Goal: Task Accomplishment & Management: Use online tool/utility

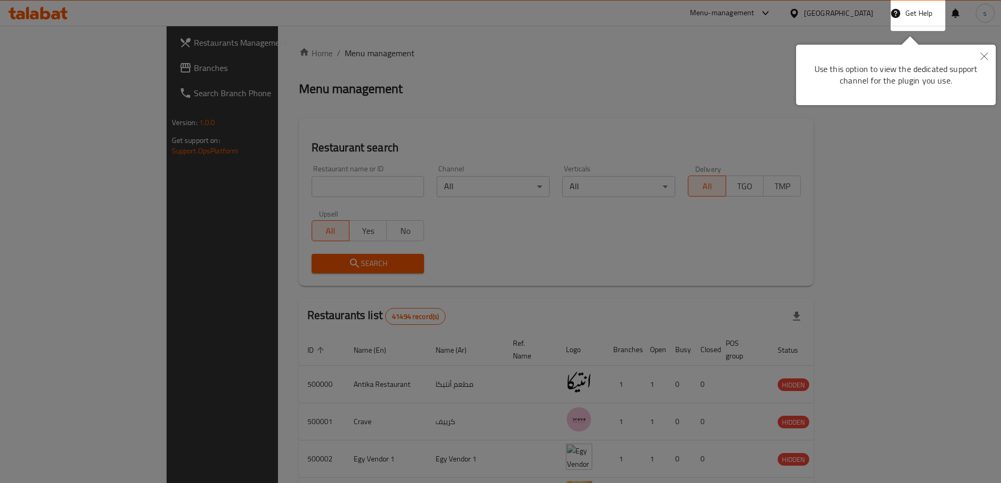
click at [989, 56] on button "Close" at bounding box center [983, 57] width 23 height 24
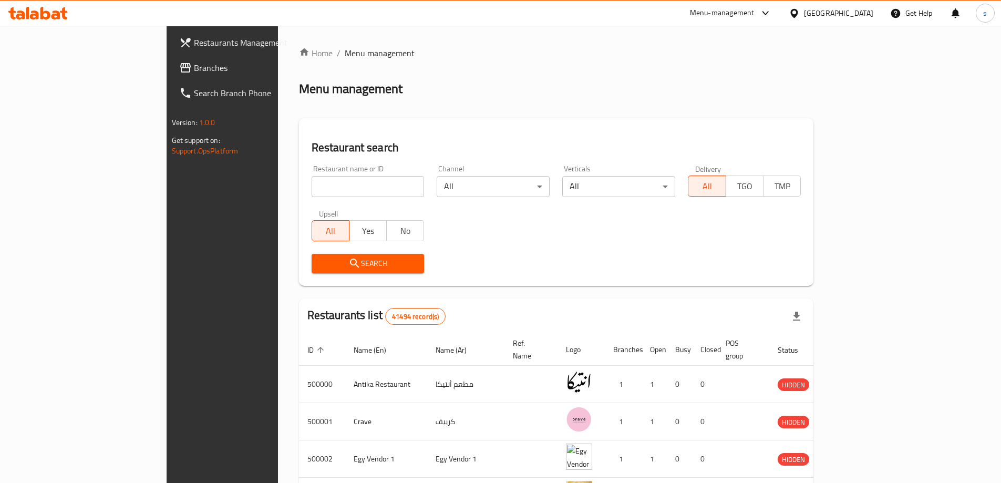
click at [845, 5] on div "Egypt" at bounding box center [830, 13] width 101 height 25
click at [804, 9] on div at bounding box center [795, 13] width 15 height 12
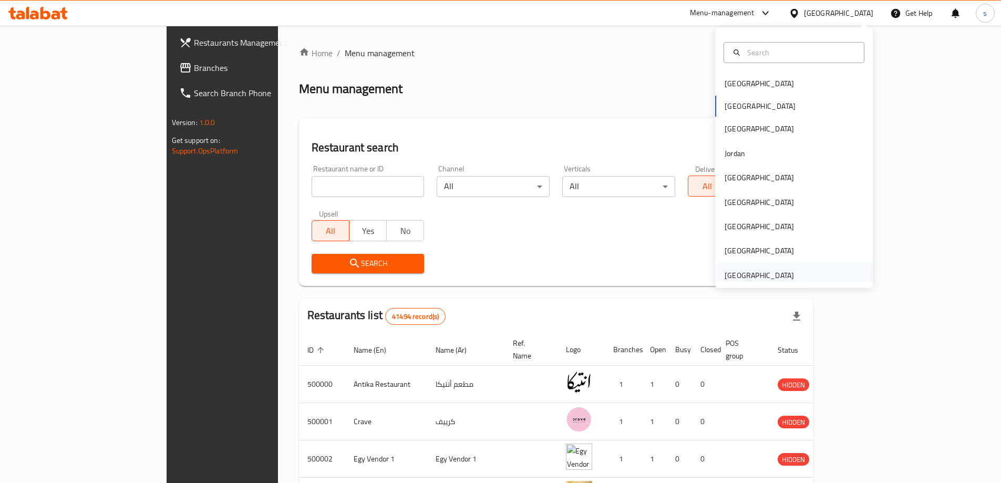
click at [743, 278] on div "[GEOGRAPHIC_DATA]" at bounding box center [758, 275] width 69 height 12
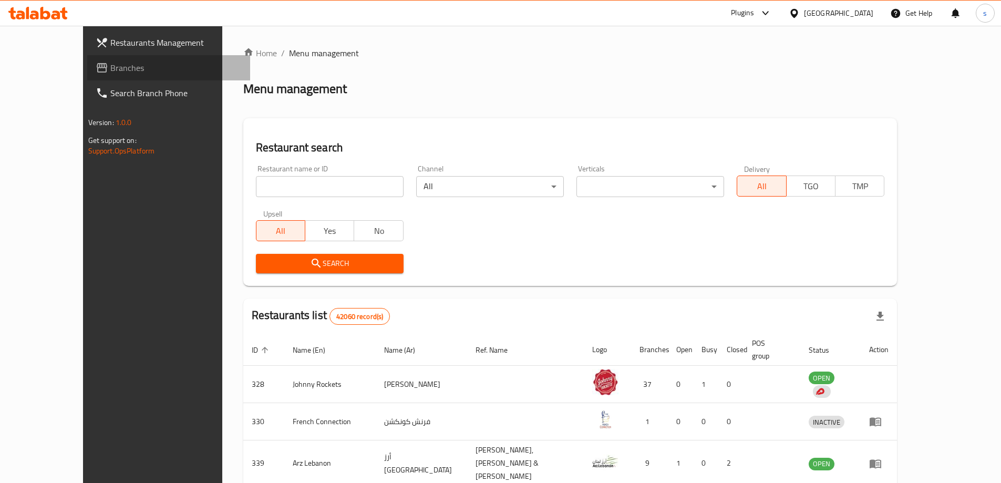
click at [87, 59] on link "Branches" at bounding box center [168, 67] width 163 height 25
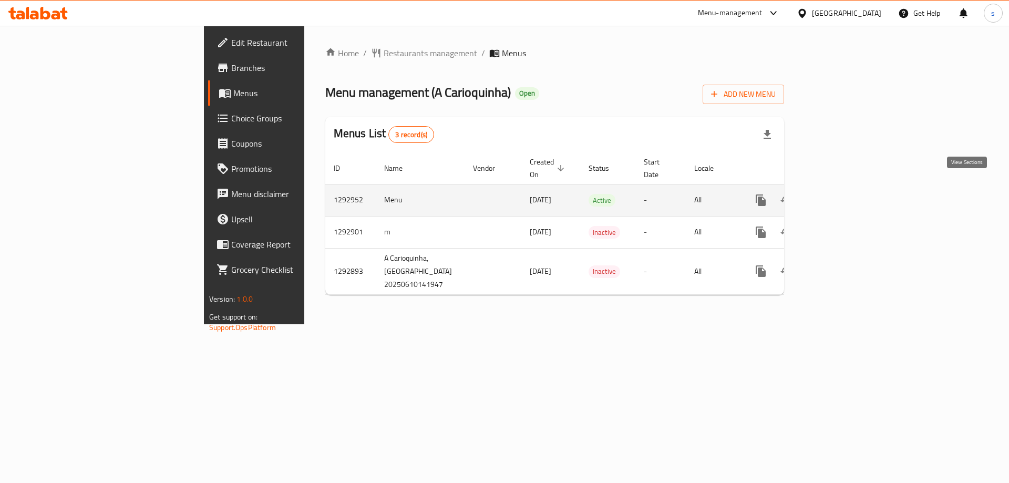
click at [841, 195] on icon "enhanced table" at bounding box center [836, 199] width 9 height 9
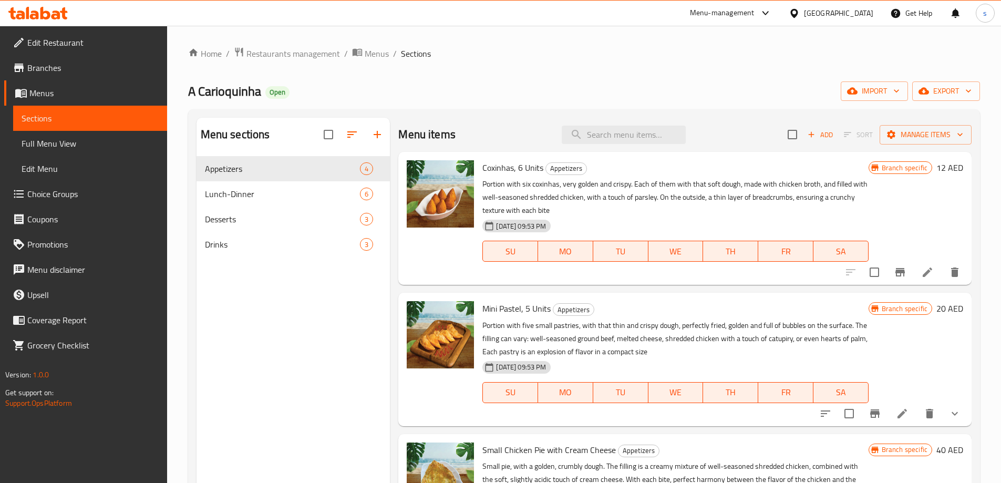
click at [41, 69] on span "Branches" at bounding box center [92, 67] width 131 height 13
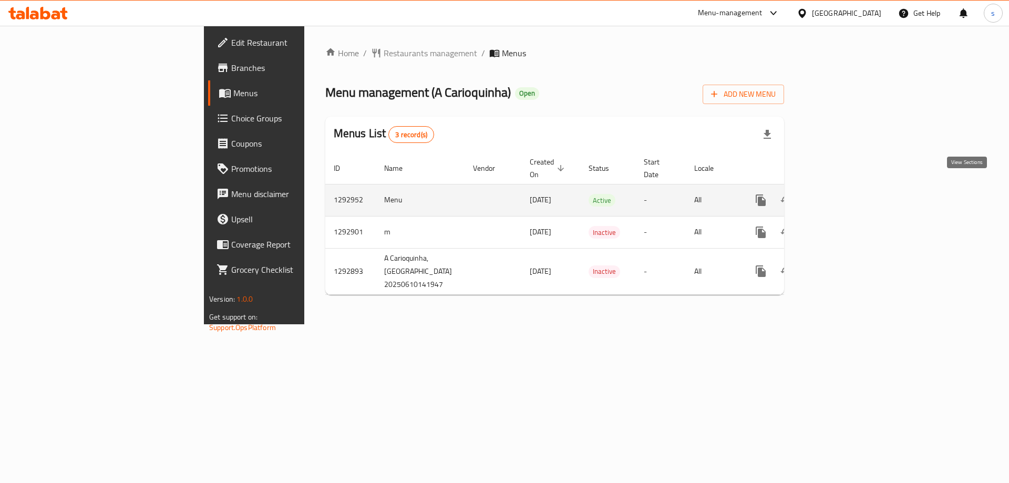
click at [841, 195] on icon "enhanced table" at bounding box center [836, 199] width 9 height 9
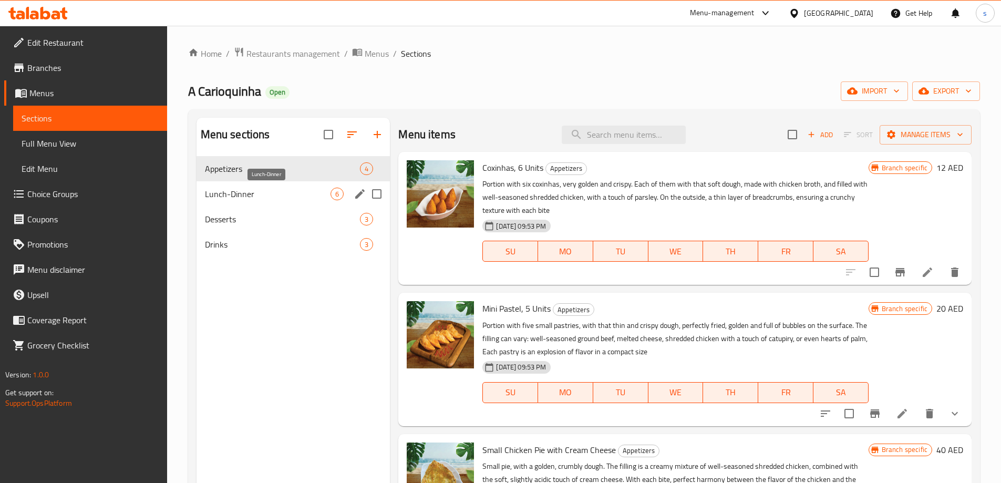
click at [319, 190] on span "Lunch-Dinner" at bounding box center [268, 194] width 126 height 13
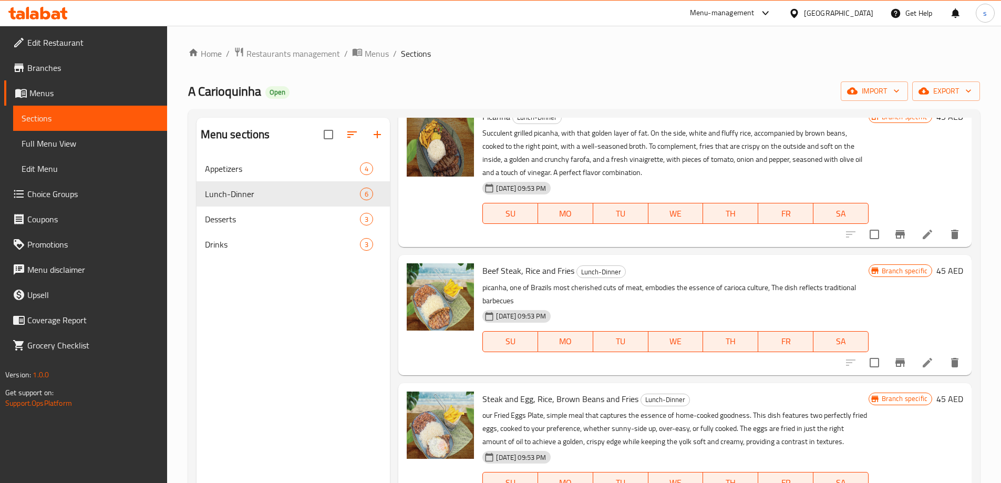
scroll to position [210, 0]
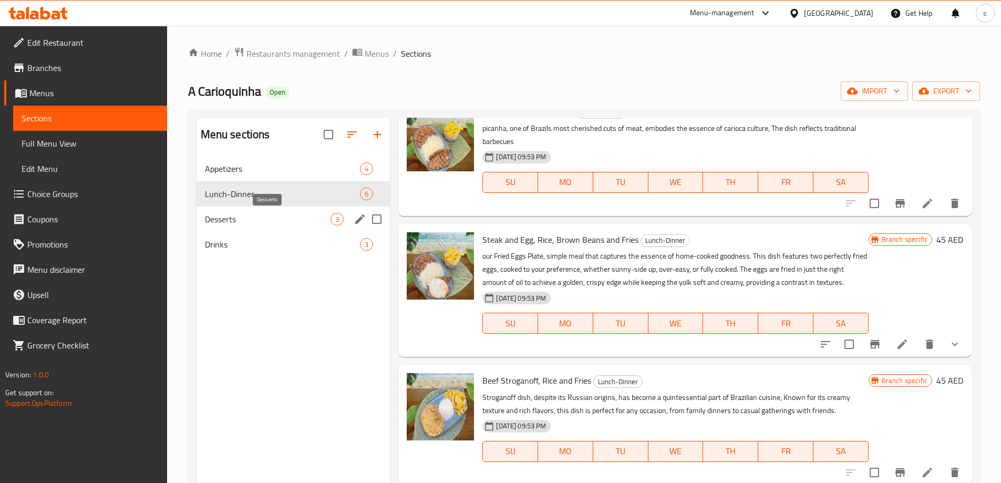
click at [234, 219] on span "Desserts" at bounding box center [268, 219] width 126 height 13
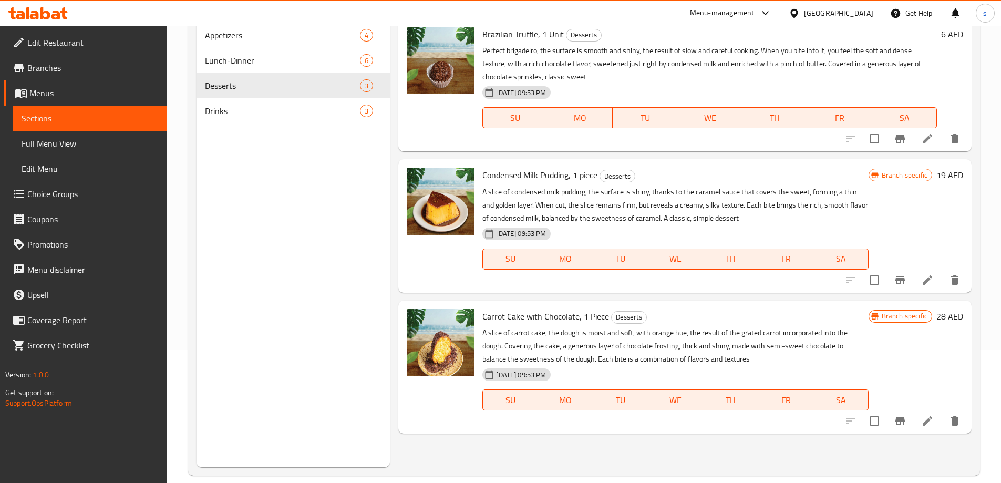
scroll to position [147, 0]
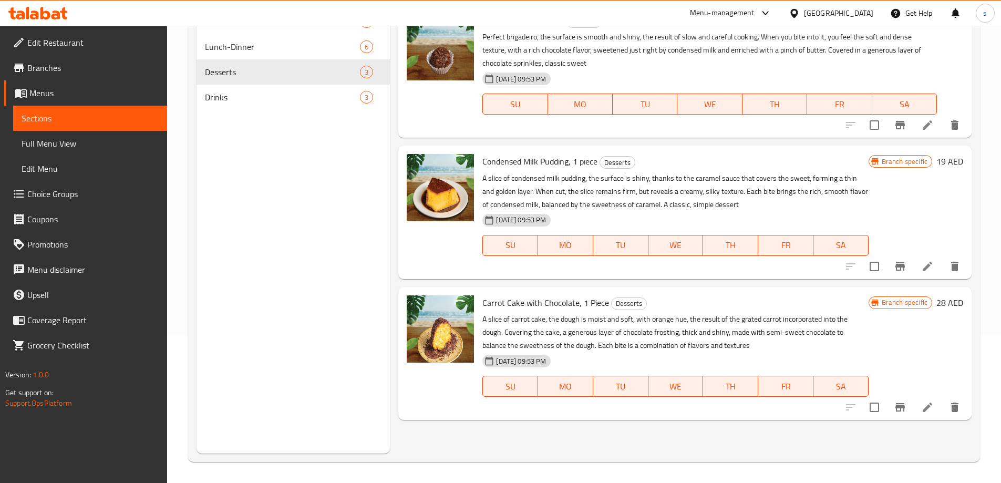
click at [475, 132] on div at bounding box center [440, 71] width 76 height 124
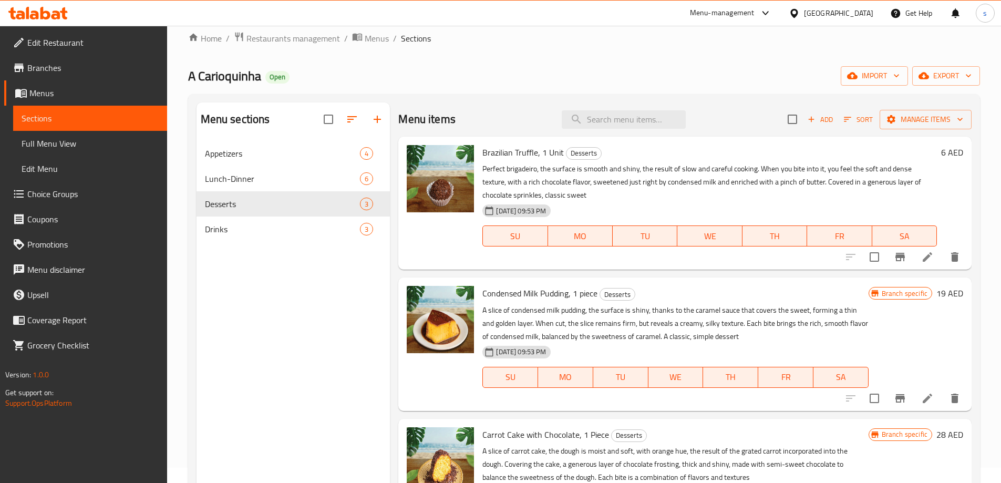
scroll to position [0, 0]
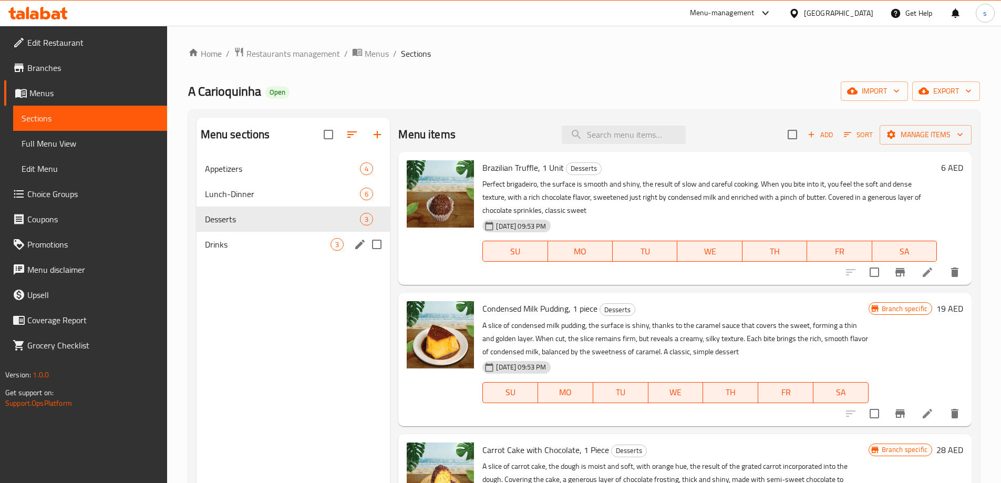
click at [284, 248] on span "Drinks" at bounding box center [268, 244] width 126 height 13
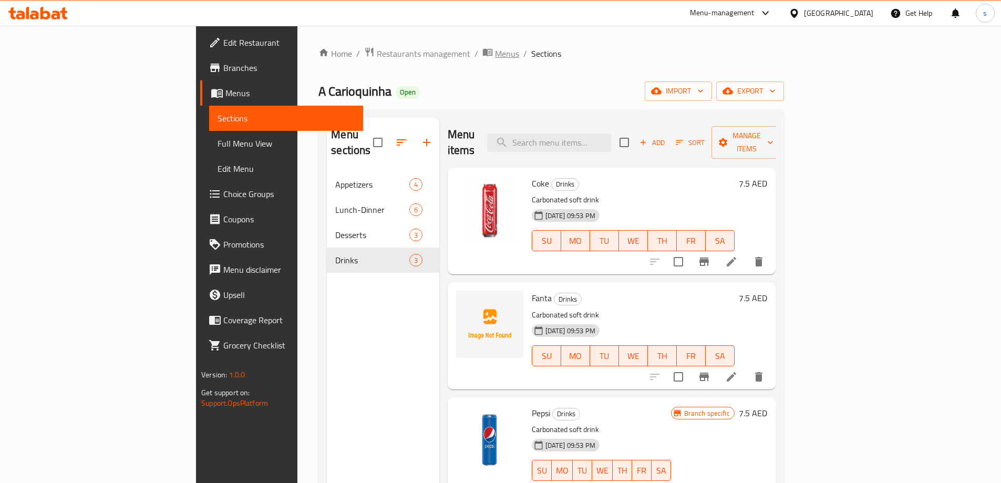
click at [482, 57] on icon "breadcrumb" at bounding box center [487, 52] width 11 height 11
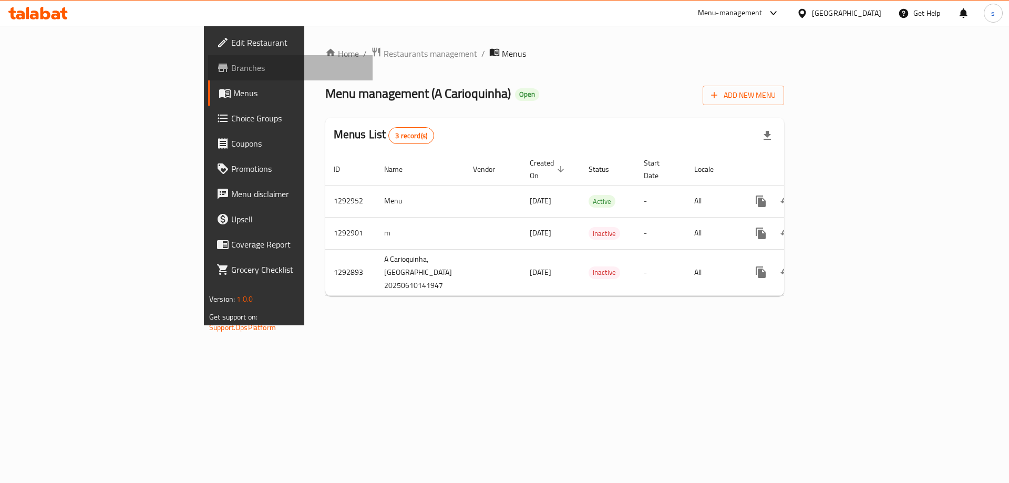
click at [208, 57] on link "Branches" at bounding box center [290, 67] width 164 height 25
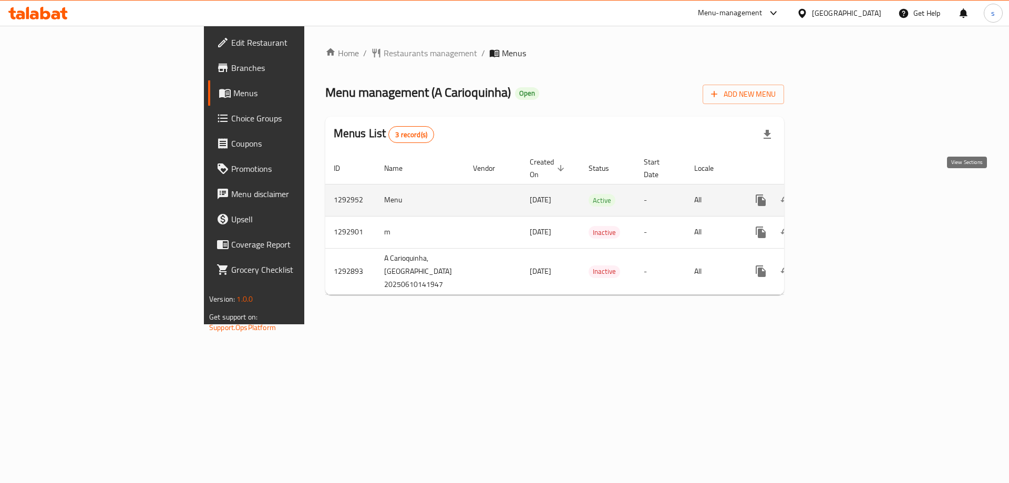
click at [849, 188] on link "enhanced table" at bounding box center [836, 200] width 25 height 25
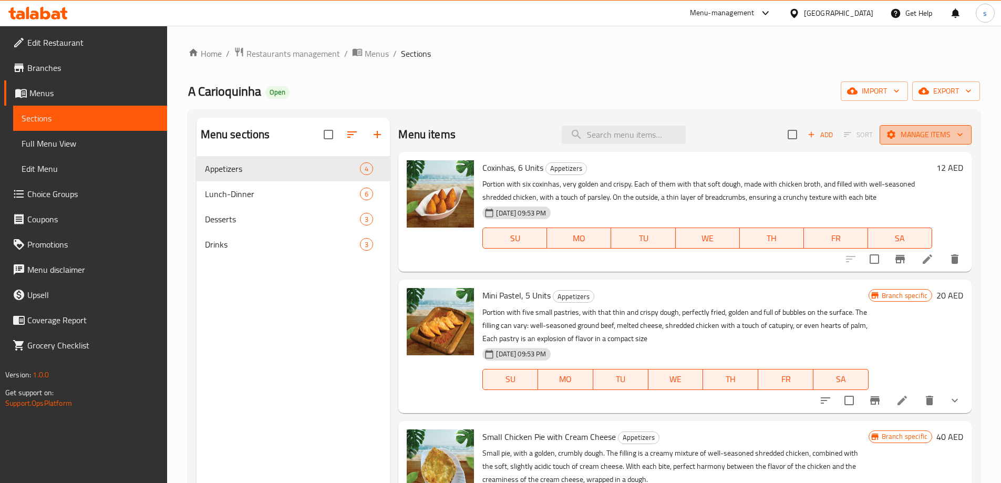
click at [911, 128] on span "Manage items" at bounding box center [925, 134] width 75 height 13
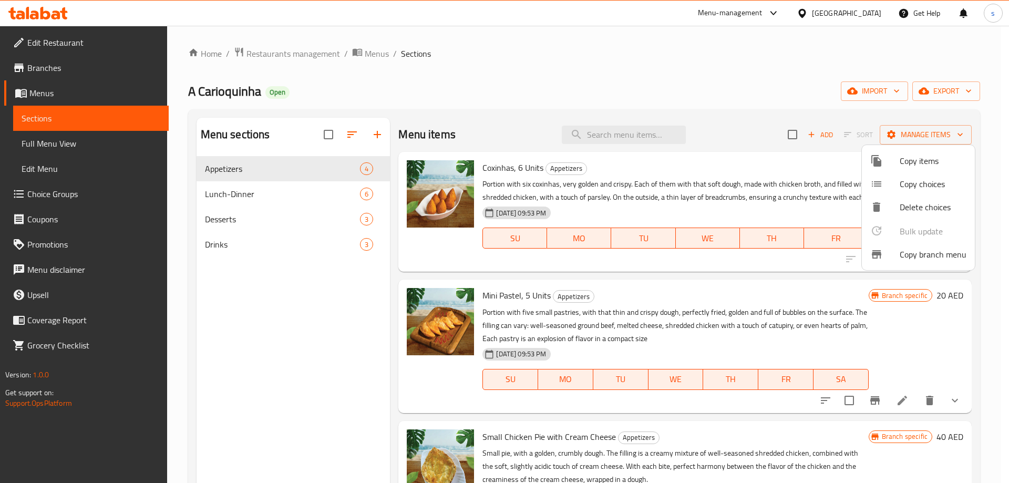
click at [899, 258] on span "Copy branch menu" at bounding box center [932, 254] width 67 height 13
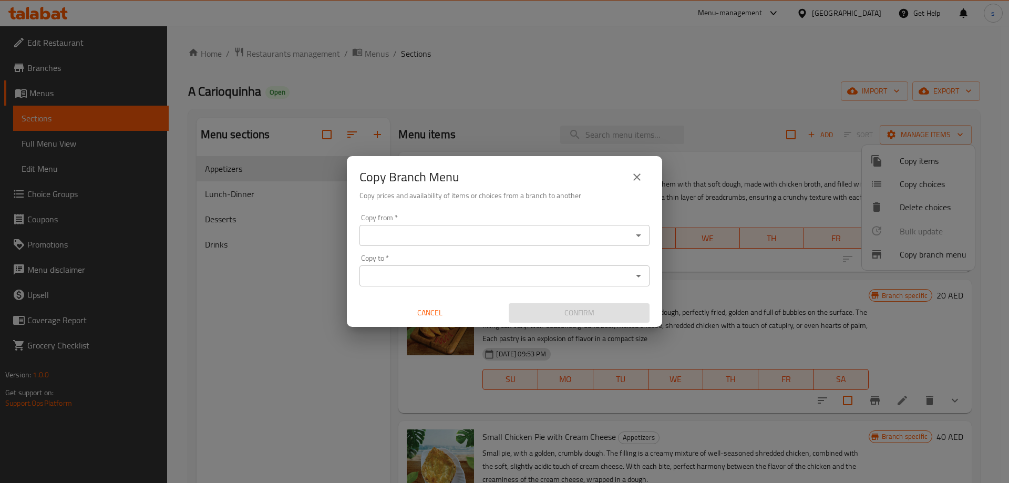
click at [427, 243] on div "Copy from *" at bounding box center [504, 235] width 290 height 21
click at [423, 89] on div "Copy Branch Menu Copy prices and availability of items or choices from a branch…" at bounding box center [504, 241] width 1009 height 483
click at [636, 176] on icon "close" at bounding box center [636, 176] width 7 height 7
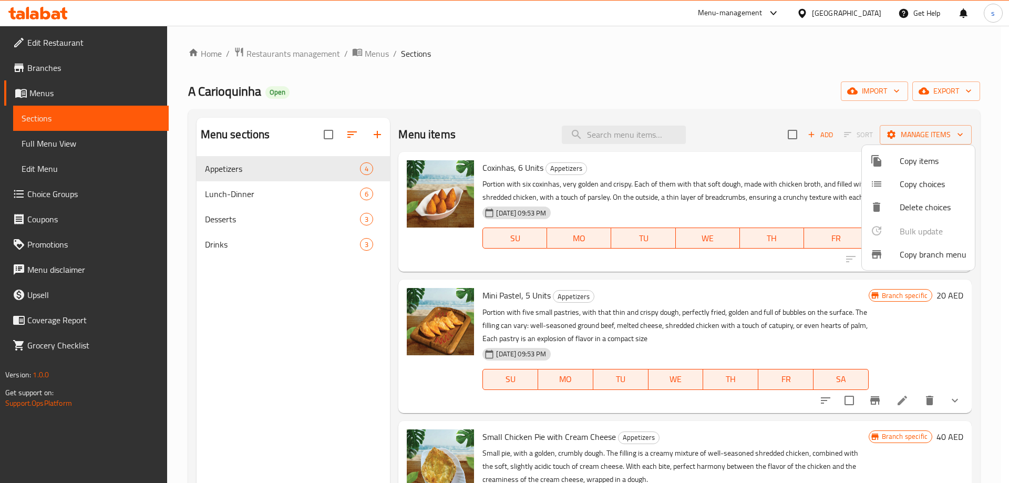
click at [40, 166] on div at bounding box center [504, 241] width 1009 height 483
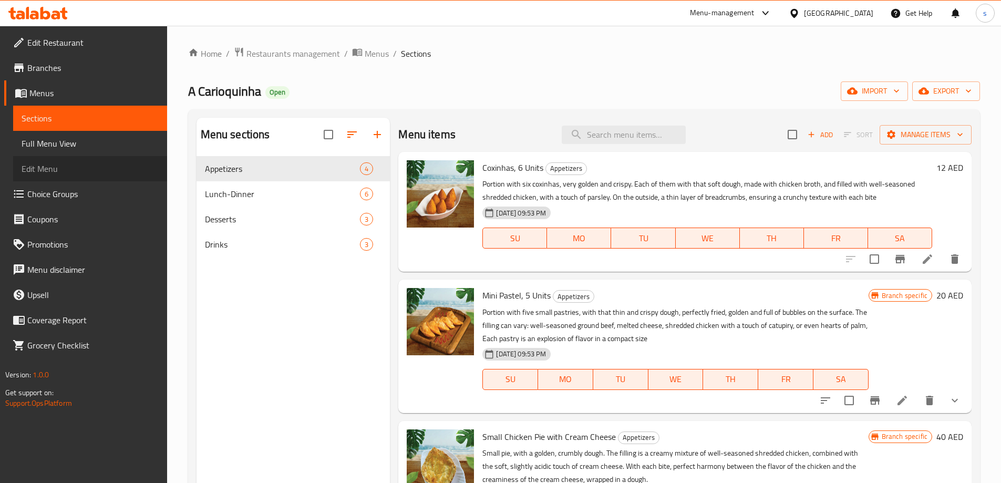
click at [40, 166] on span "Edit Menu" at bounding box center [90, 168] width 137 height 13
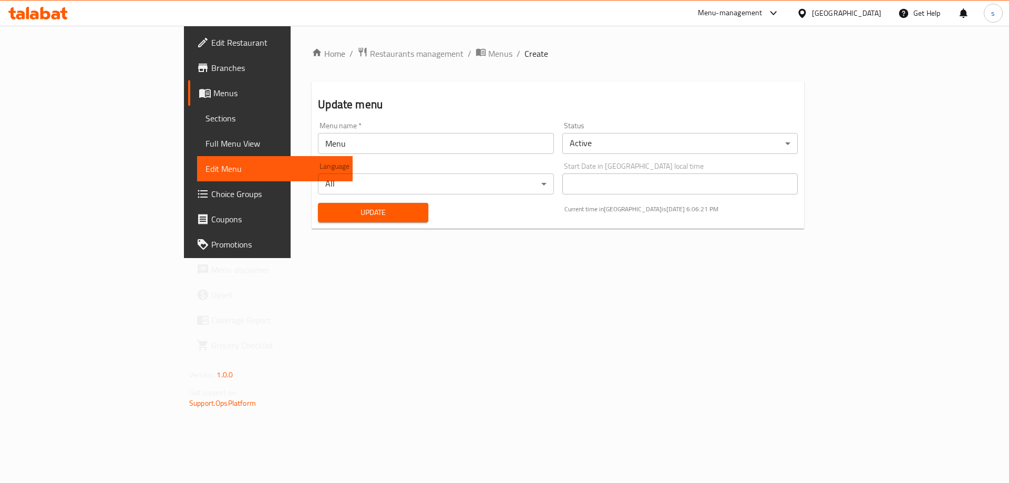
click at [213, 90] on span "Menus" at bounding box center [278, 93] width 131 height 13
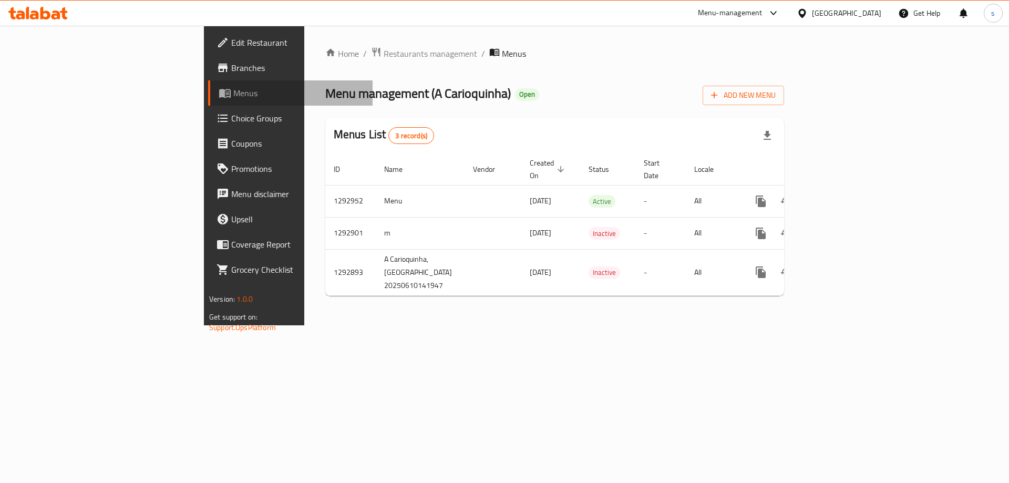
click at [233, 90] on span "Menus" at bounding box center [298, 93] width 131 height 13
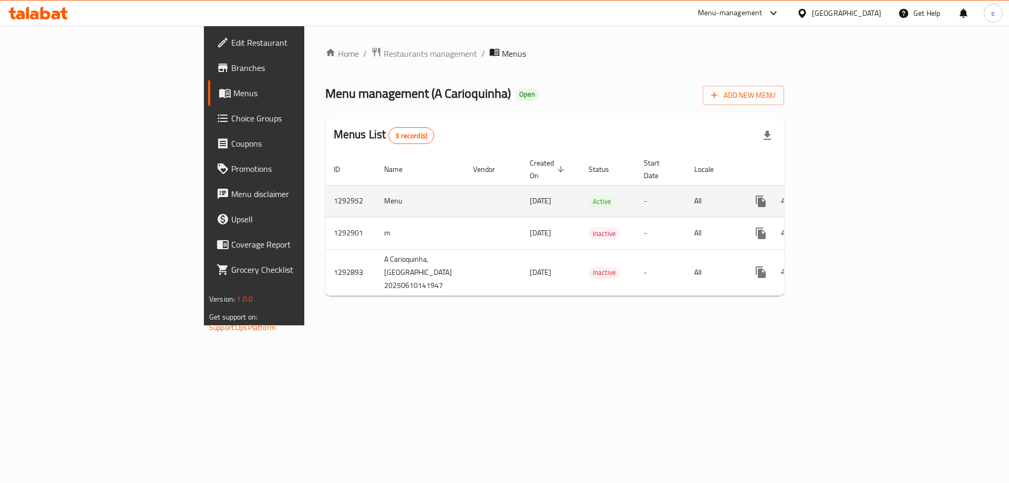
click at [325, 188] on td "1292952" at bounding box center [350, 201] width 50 height 32
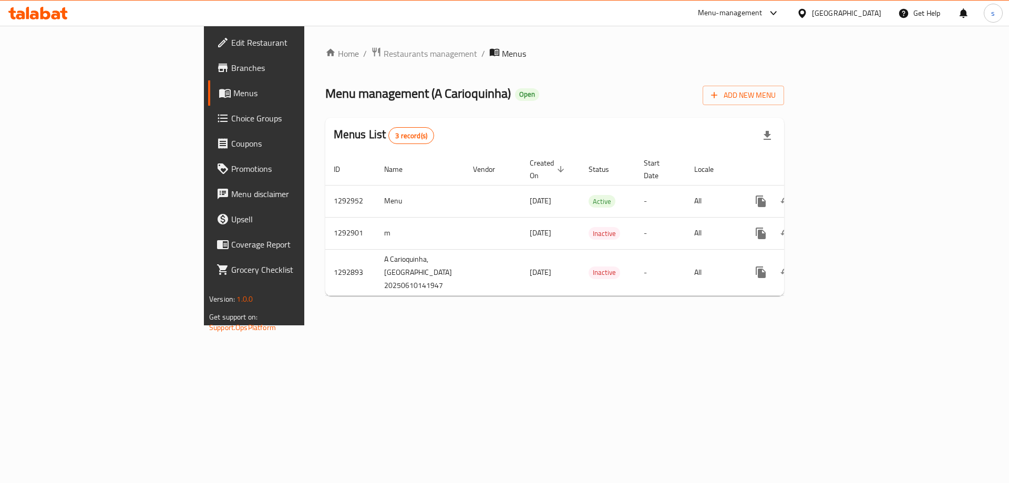
click at [231, 74] on span "Branches" at bounding box center [297, 67] width 133 height 13
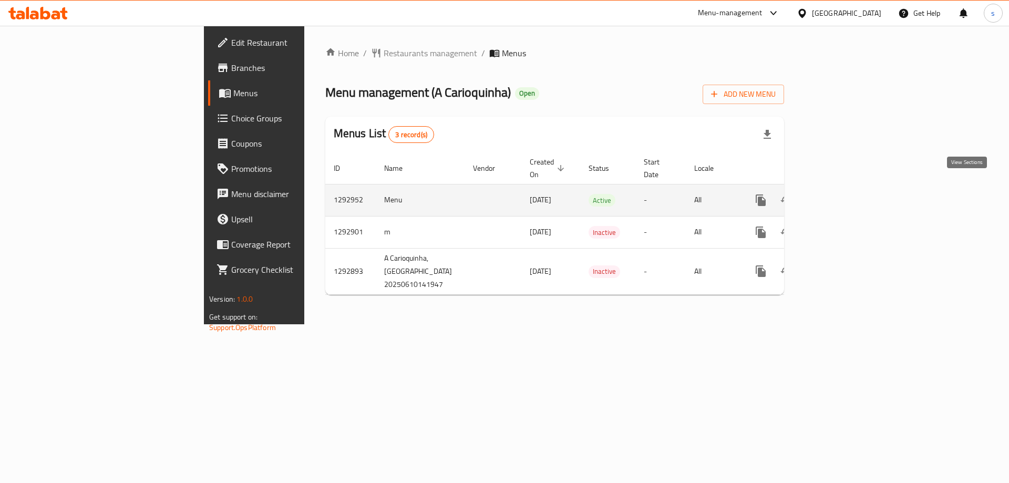
click at [843, 194] on icon "enhanced table" at bounding box center [836, 200] width 13 height 13
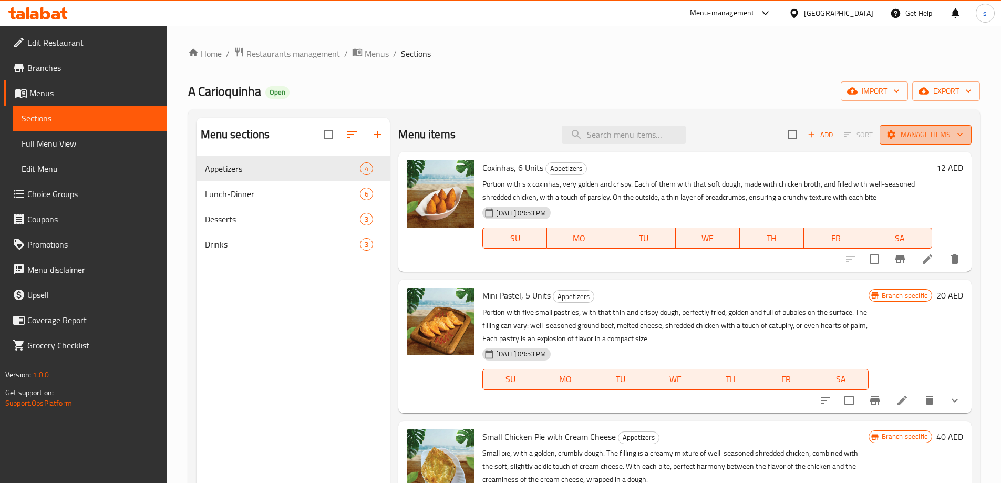
click at [917, 133] on span "Manage items" at bounding box center [925, 134] width 75 height 13
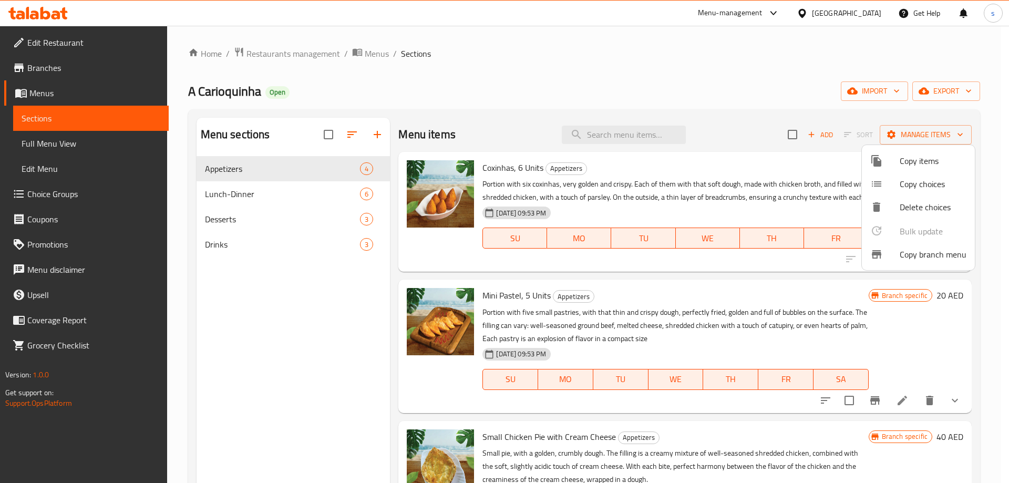
click at [907, 248] on span "Copy branch menu" at bounding box center [932, 254] width 67 height 13
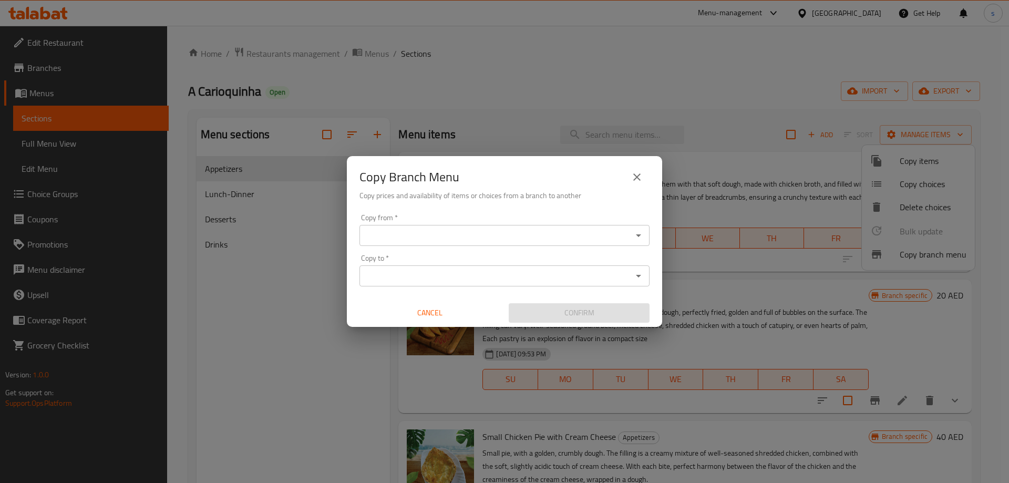
click at [454, 240] on input "Copy from   *" at bounding box center [495, 235] width 266 height 15
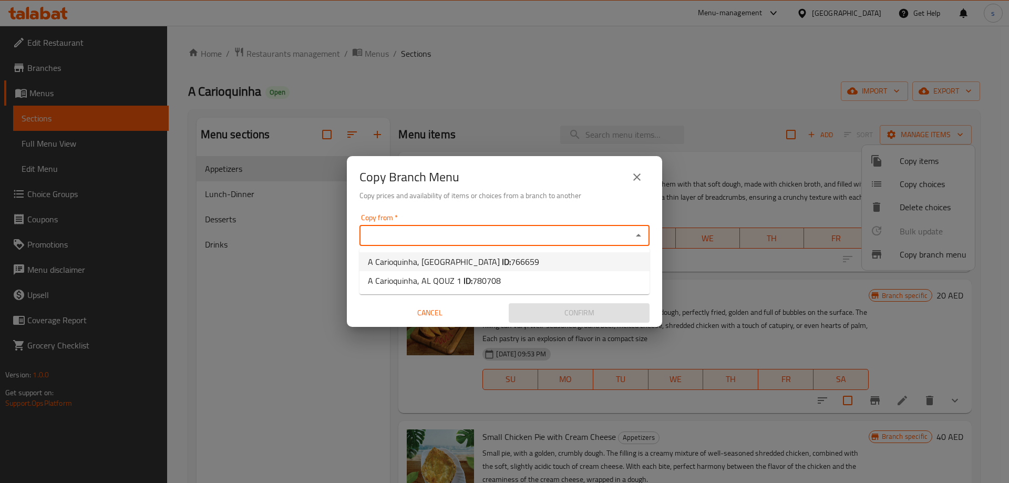
click at [463, 257] on span "A Carioquinha, [GEOGRAPHIC_DATA] ID: 766659" at bounding box center [453, 261] width 171 height 13
type input "A Carioquinha, [GEOGRAPHIC_DATA]"
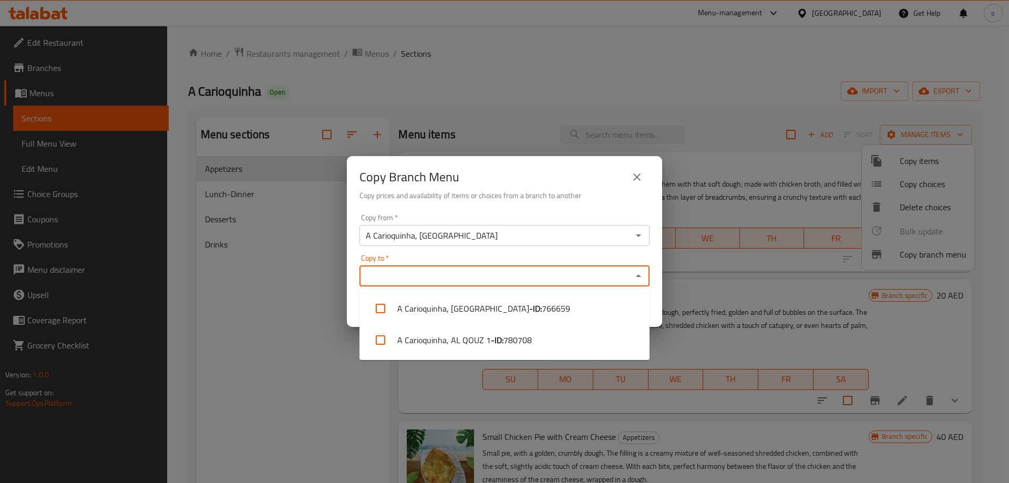
click at [453, 274] on input "Copy to   *" at bounding box center [495, 275] width 266 height 15
click at [414, 341] on li "A Carioquinha, AL QOUZ 1 - ID: 780708" at bounding box center [504, 340] width 290 height 32
checkbox input "true"
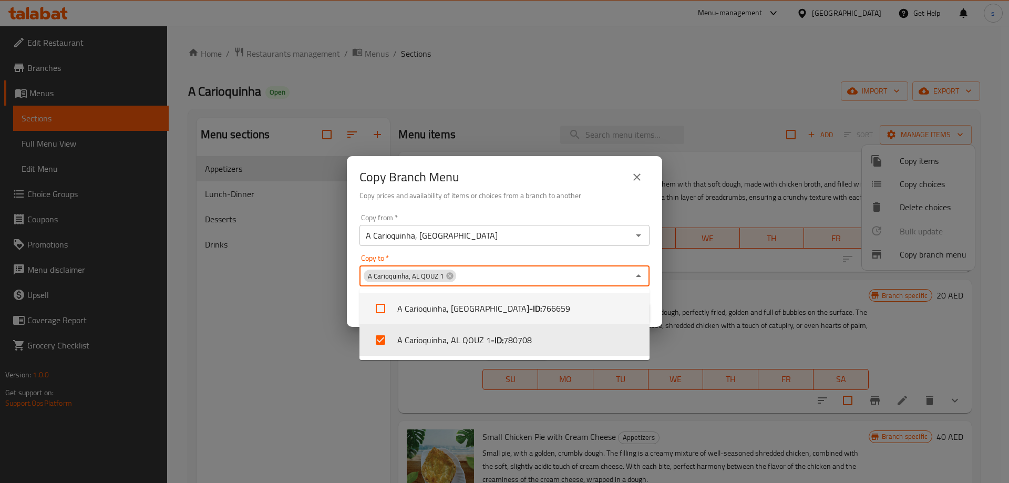
click at [297, 325] on div "Copy Branch Menu Copy prices and availability of items or choices from a branch…" at bounding box center [504, 241] width 1009 height 483
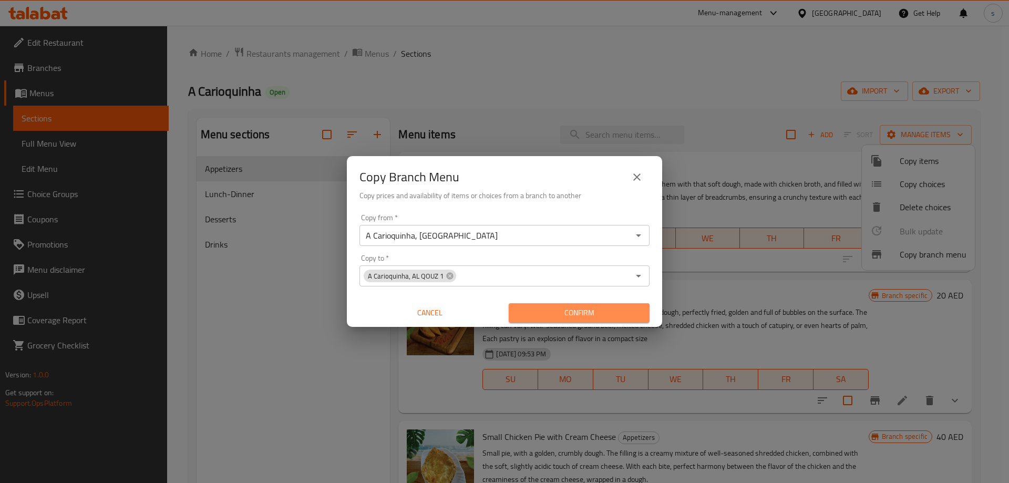
click at [554, 308] on span "Confirm" at bounding box center [579, 312] width 124 height 13
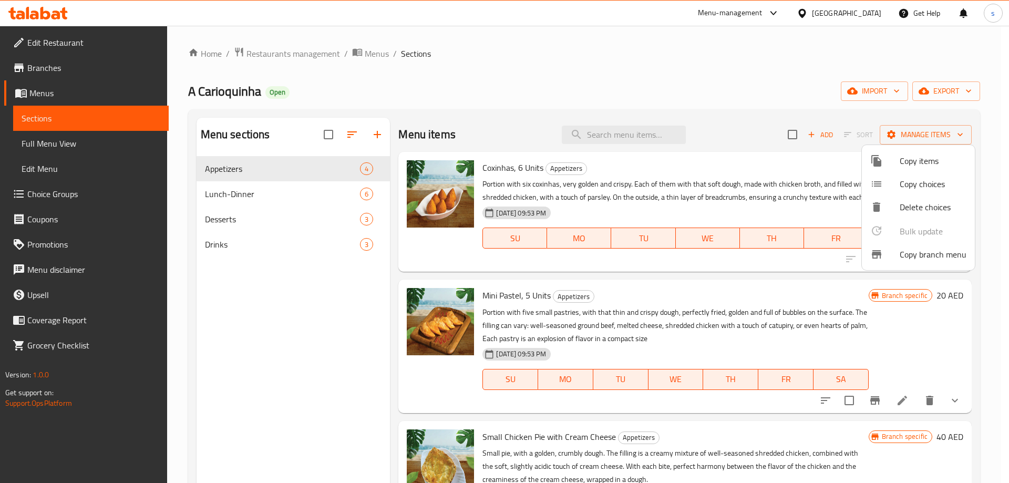
click at [46, 69] on div at bounding box center [504, 241] width 1009 height 483
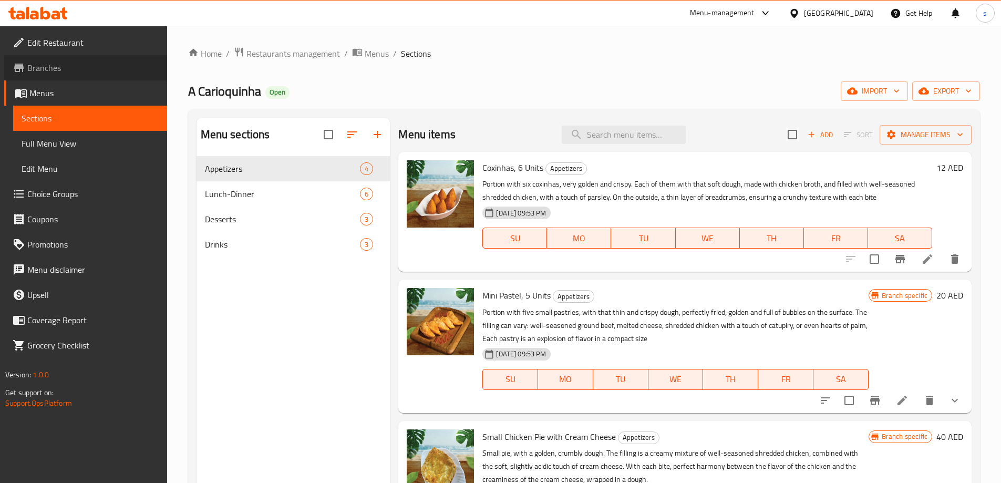
click at [46, 69] on span "Branches" at bounding box center [92, 67] width 131 height 13
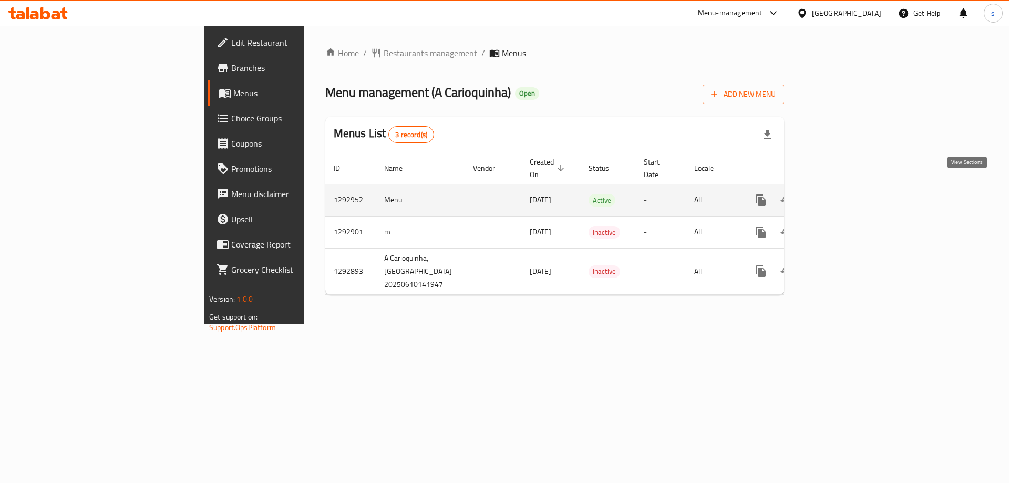
click at [843, 194] on icon "enhanced table" at bounding box center [836, 200] width 13 height 13
